Goal: Navigation & Orientation: Find specific page/section

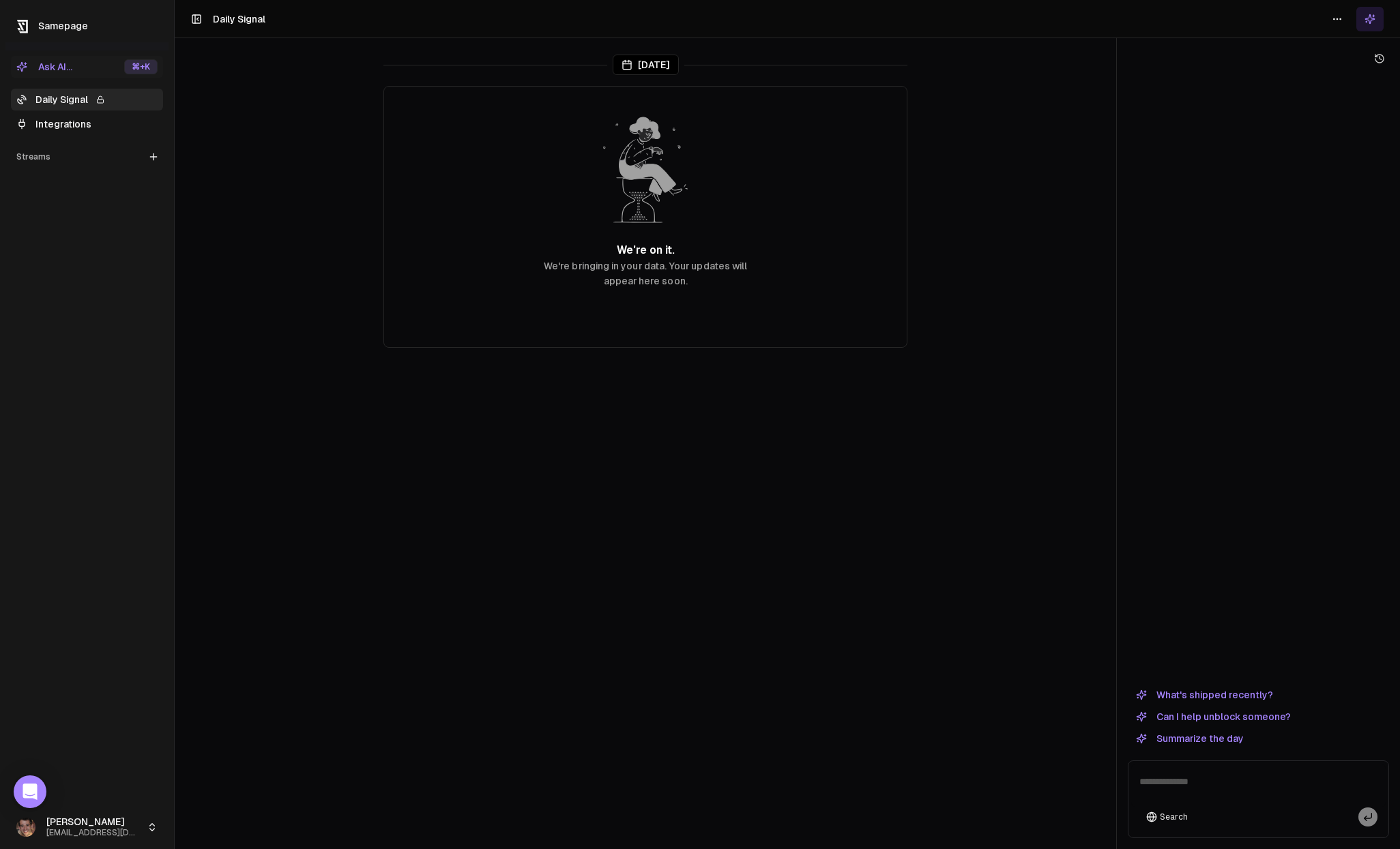
click at [66, 119] on link "Integrations" at bounding box center [87, 124] width 152 height 22
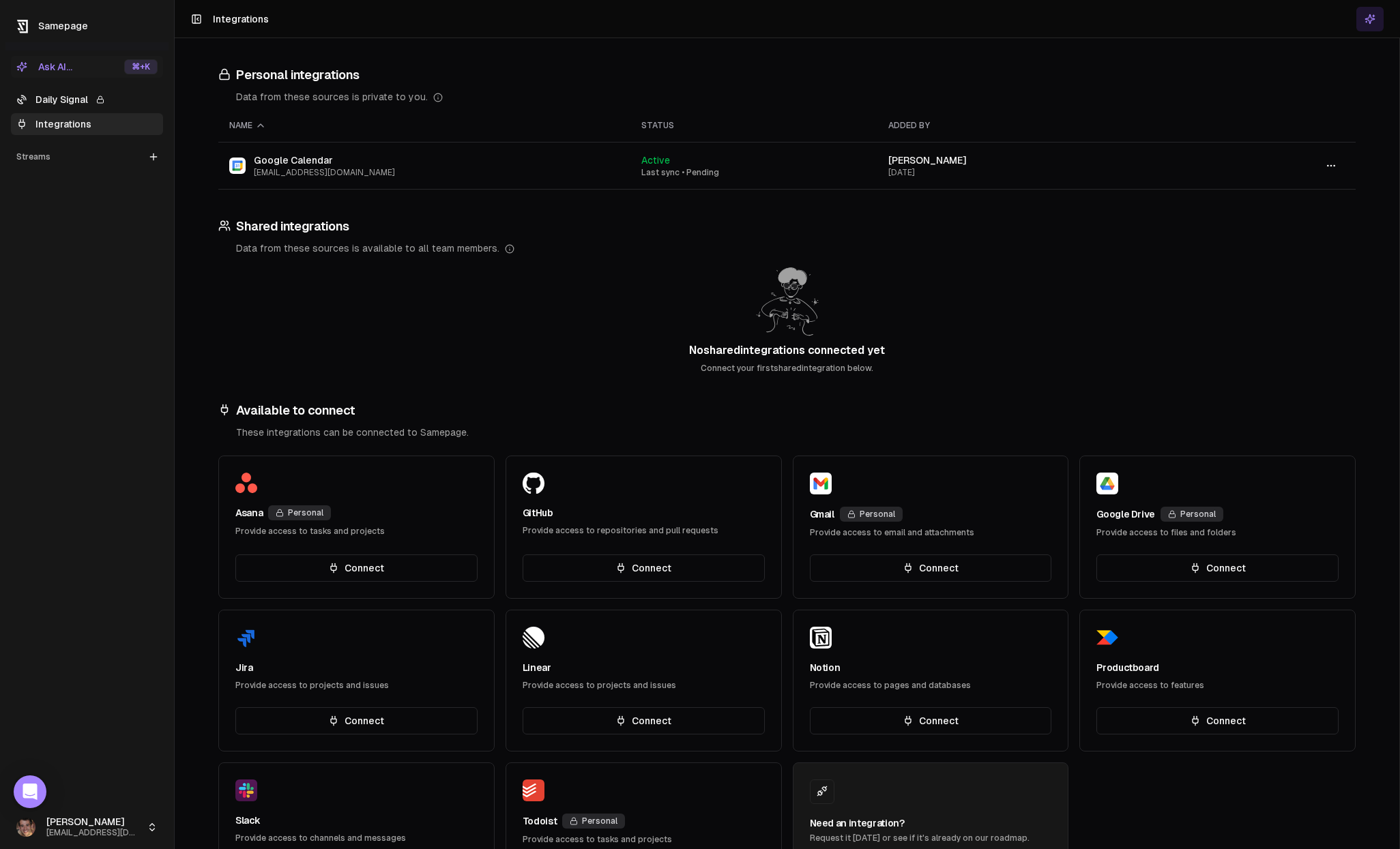
click at [83, 74] on button "Ask AI... ⌘ +K" at bounding box center [87, 67] width 152 height 22
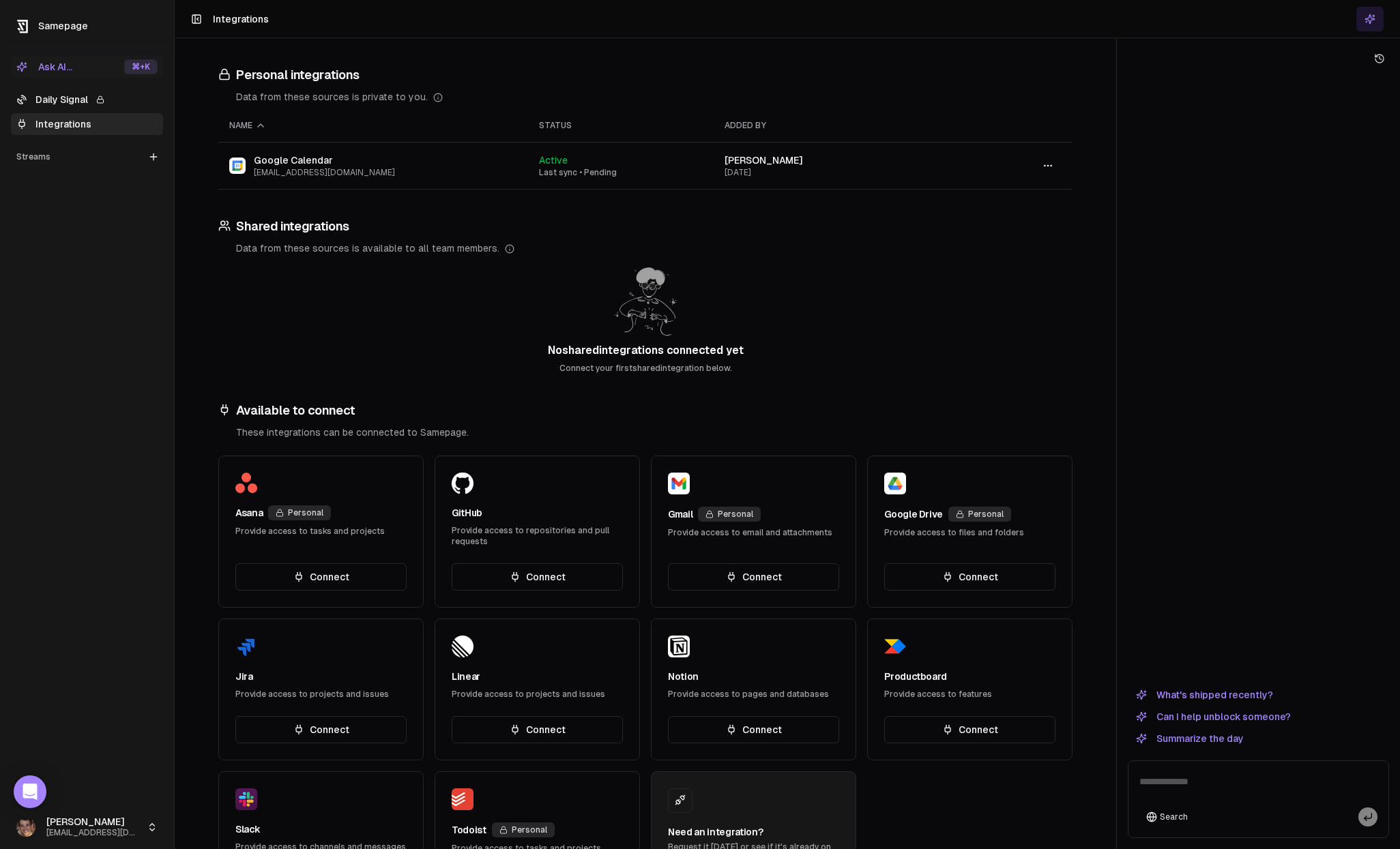
click at [67, 105] on link "Daily Signal" at bounding box center [87, 99] width 152 height 22
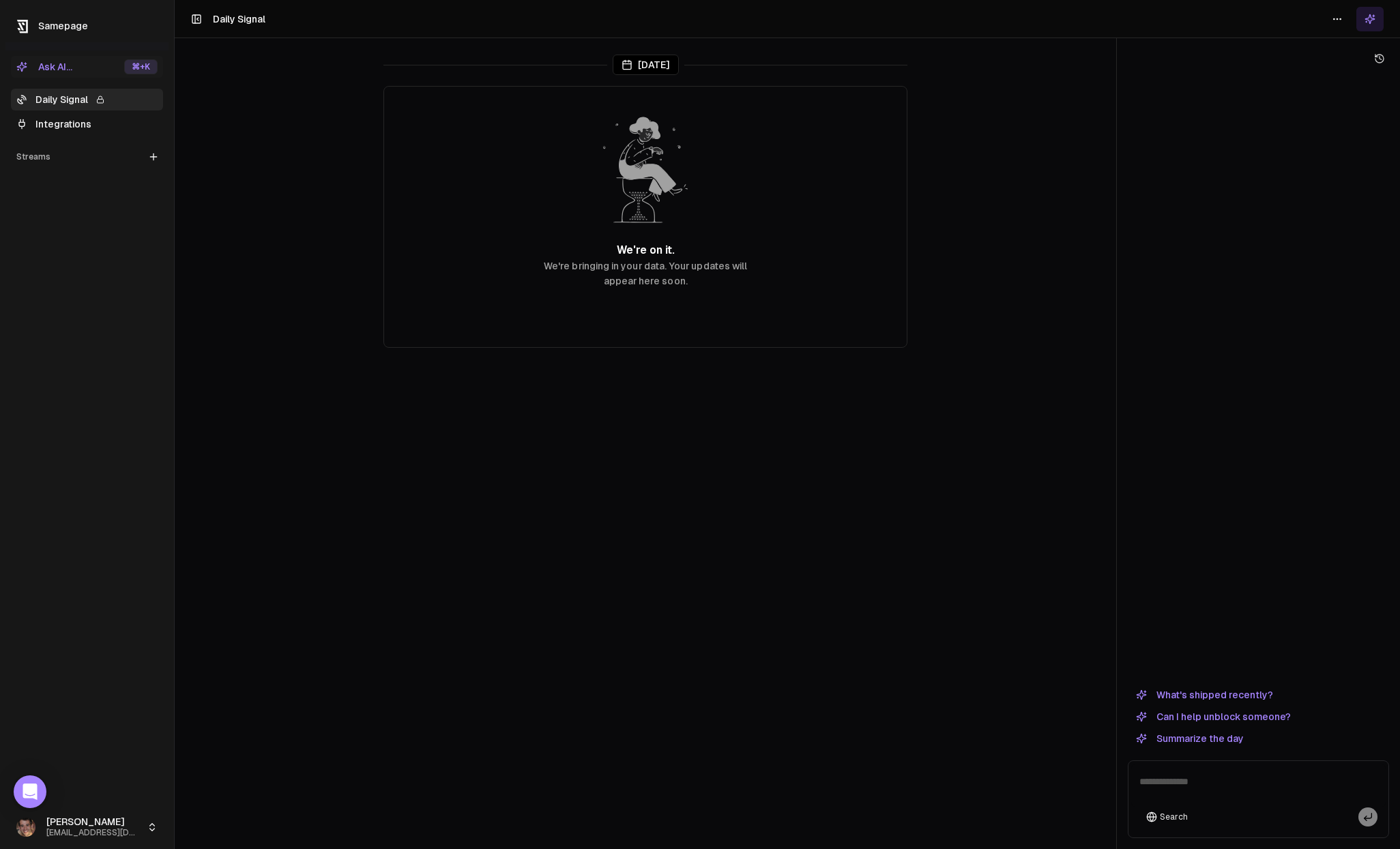
click at [51, 127] on link "Integrations" at bounding box center [87, 124] width 152 height 22
